Goal: Transaction & Acquisition: Purchase product/service

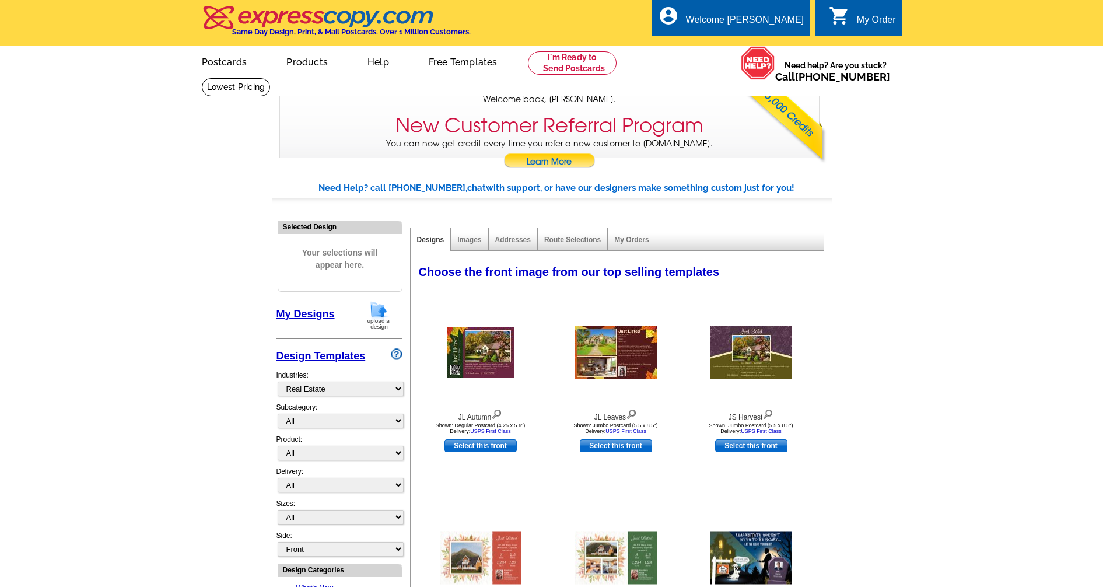
select select "785"
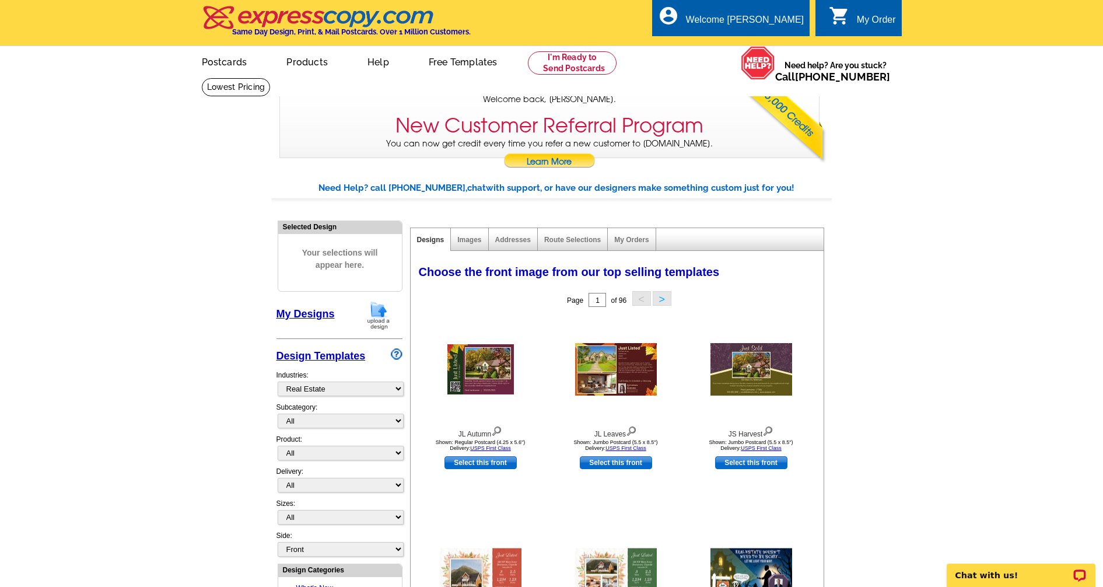
click at [381, 310] on img at bounding box center [378, 315] width 30 height 30
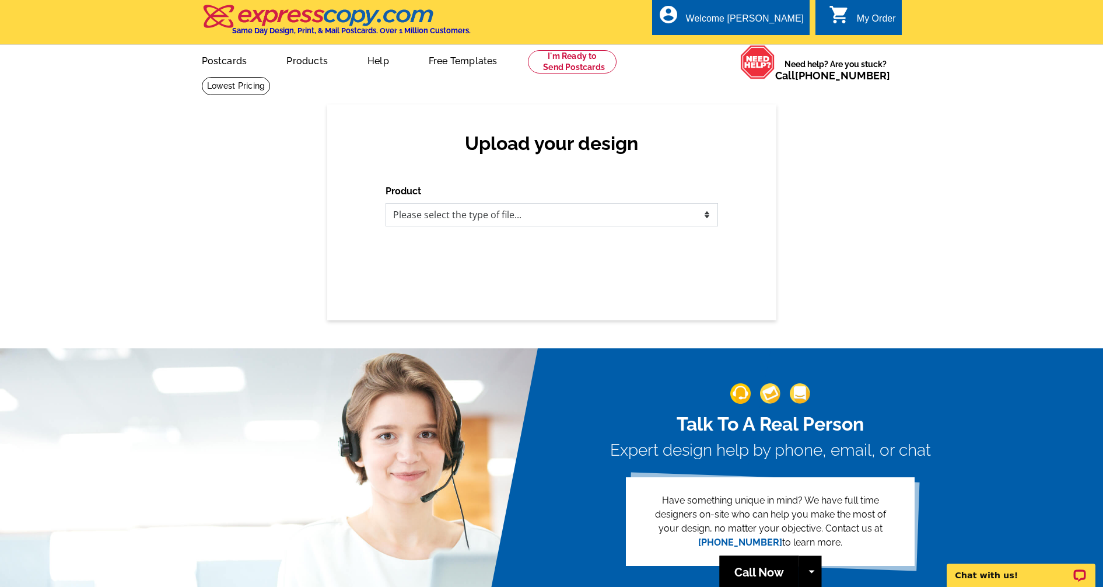
select select "1"
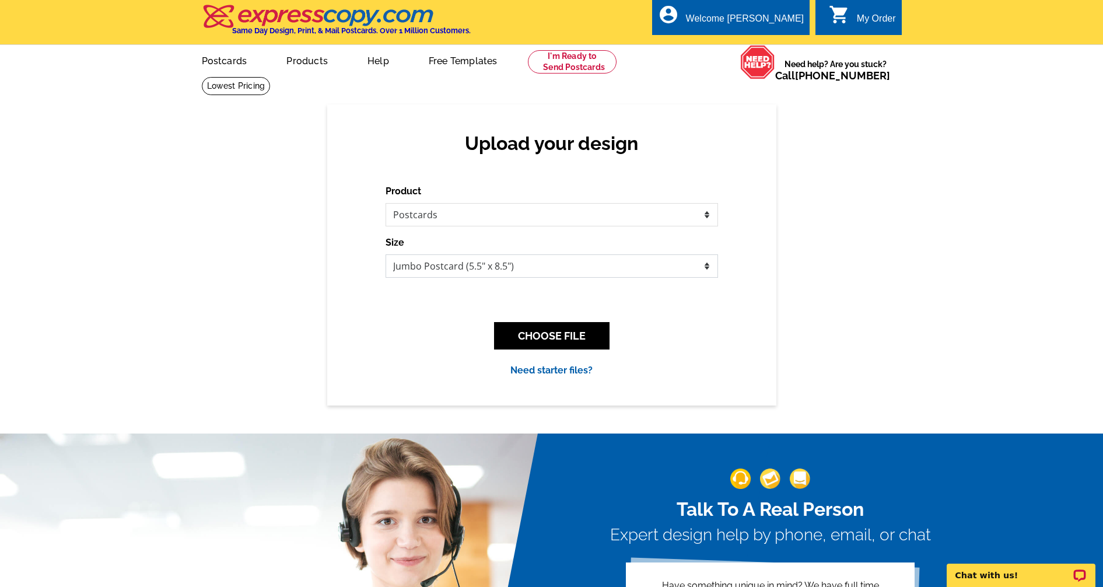
select select "3"
click at [543, 337] on button "CHOOSE FILE" at bounding box center [551, 335] width 115 height 27
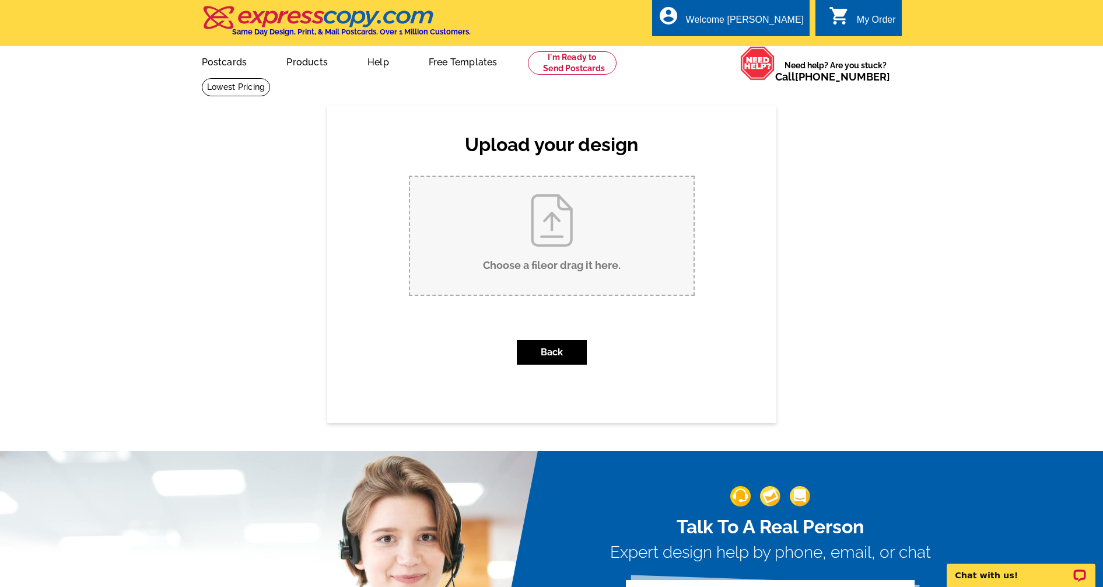
click at [532, 242] on input "Choose a file or drag it here ." at bounding box center [551, 236] width 283 height 118
type input "C:\fakepath\LD_BASE.pdf"
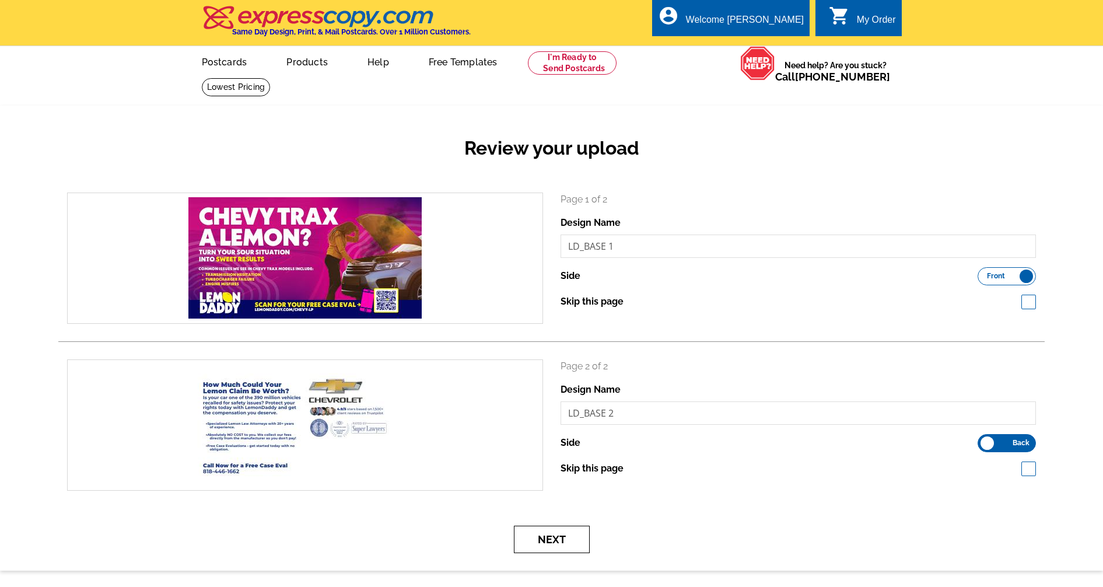
click at [569, 532] on button "Next" at bounding box center [552, 538] width 76 height 27
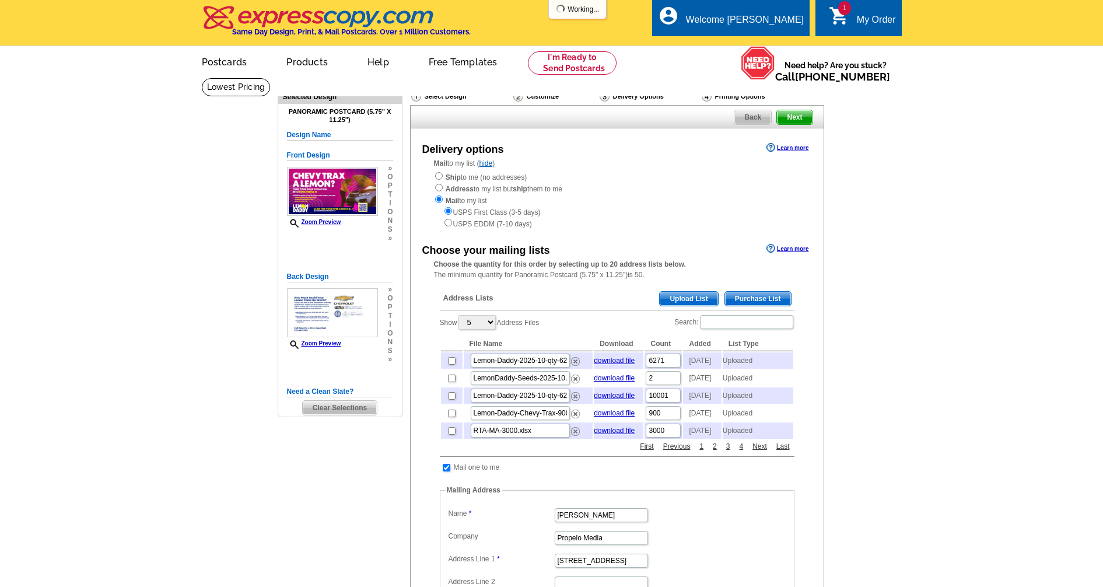
click at [700, 292] on span "Upload List" at bounding box center [689, 299] width 58 height 14
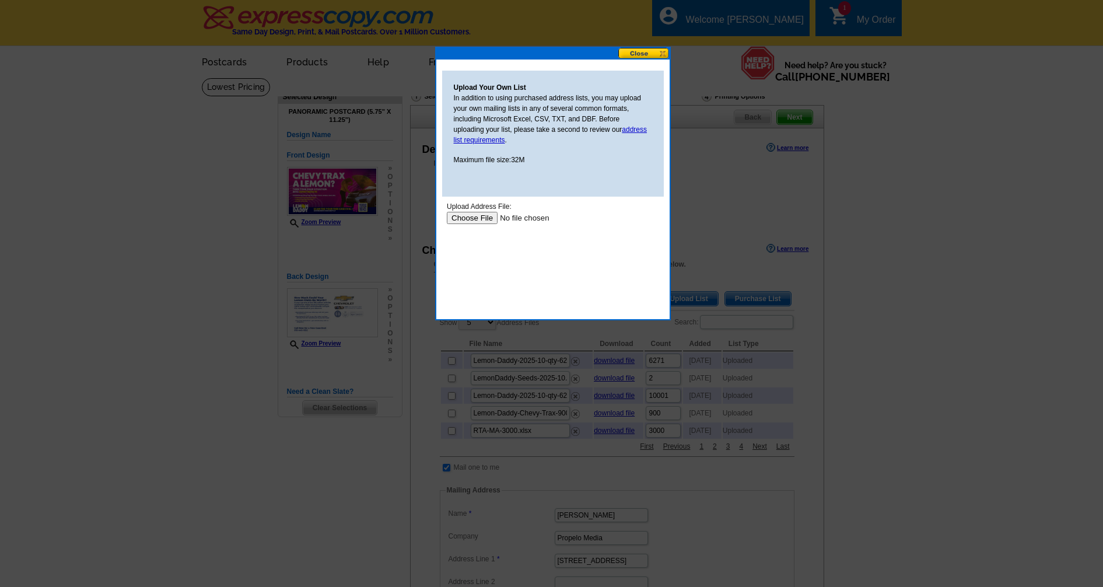
click at [482, 216] on input "file" at bounding box center [520, 218] width 148 height 12
click at [651, 54] on button at bounding box center [643, 53] width 51 height 11
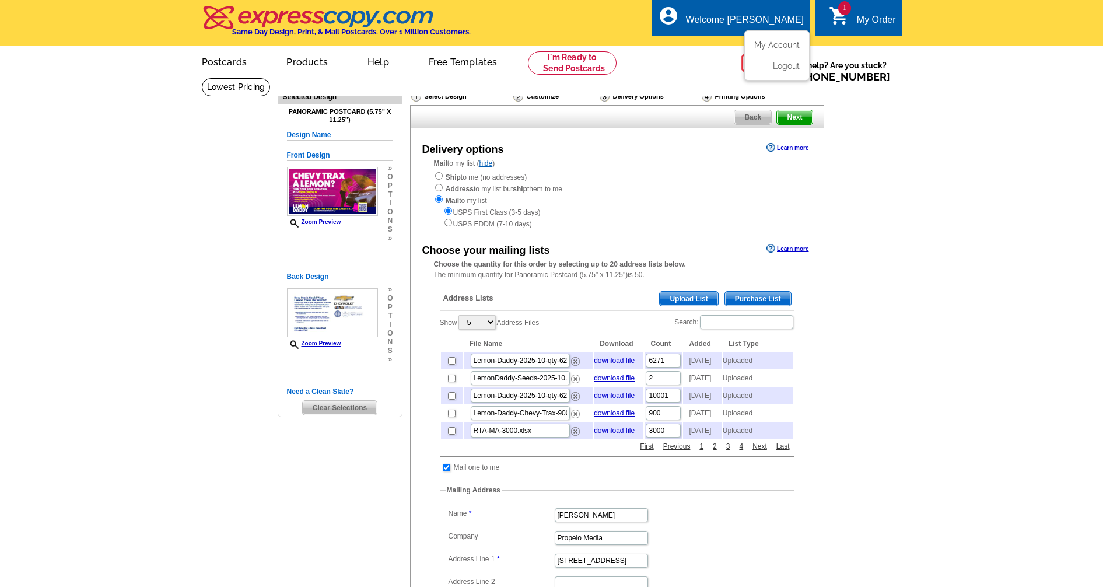
click at [786, 71] on ul "My Account Logout" at bounding box center [776, 55] width 65 height 50
click at [791, 64] on link "Logout" at bounding box center [785, 66] width 30 height 10
